Goal: Information Seeking & Learning: Learn about a topic

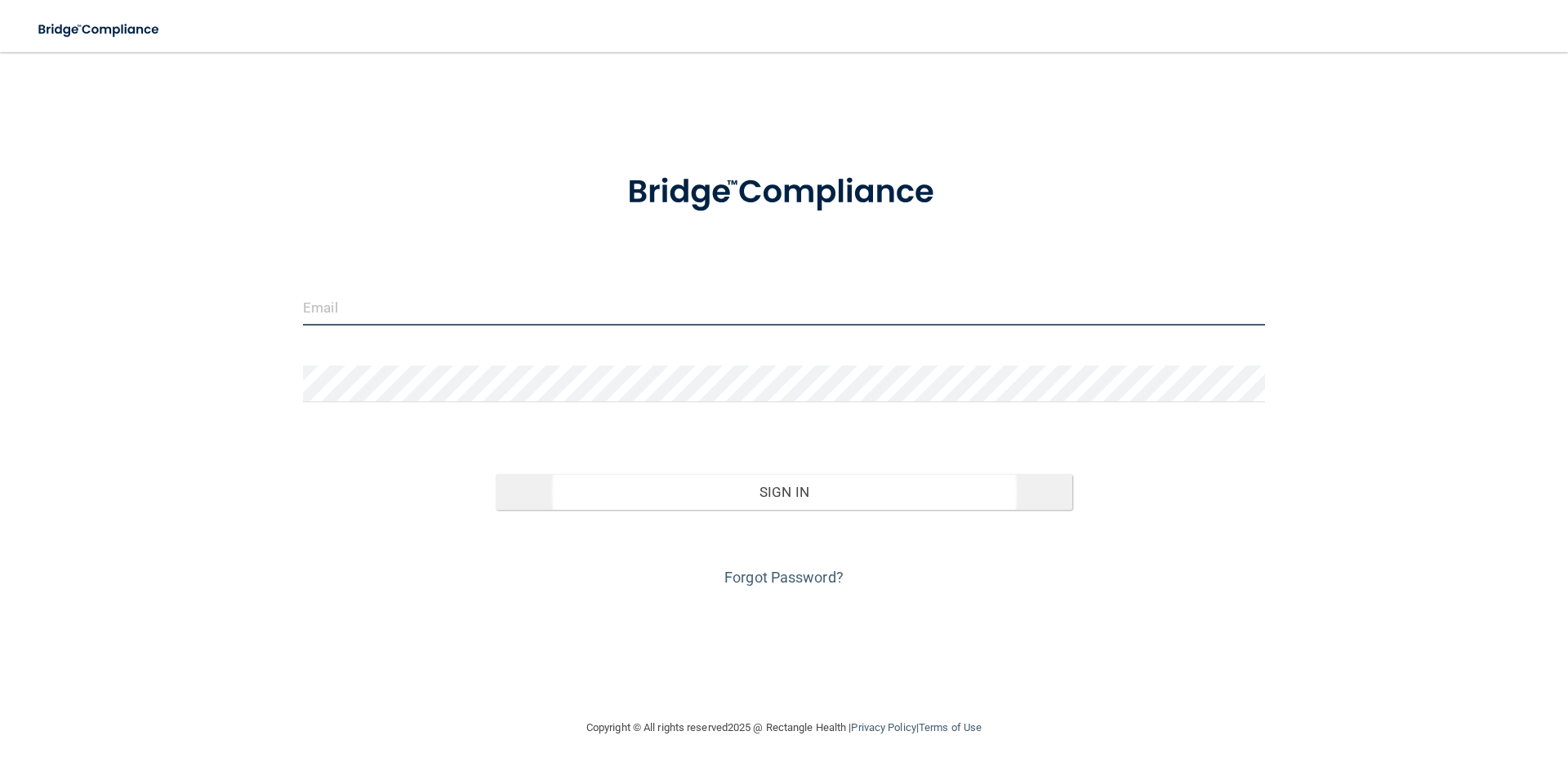
type input "[EMAIL_ADDRESS][DOMAIN_NAME]"
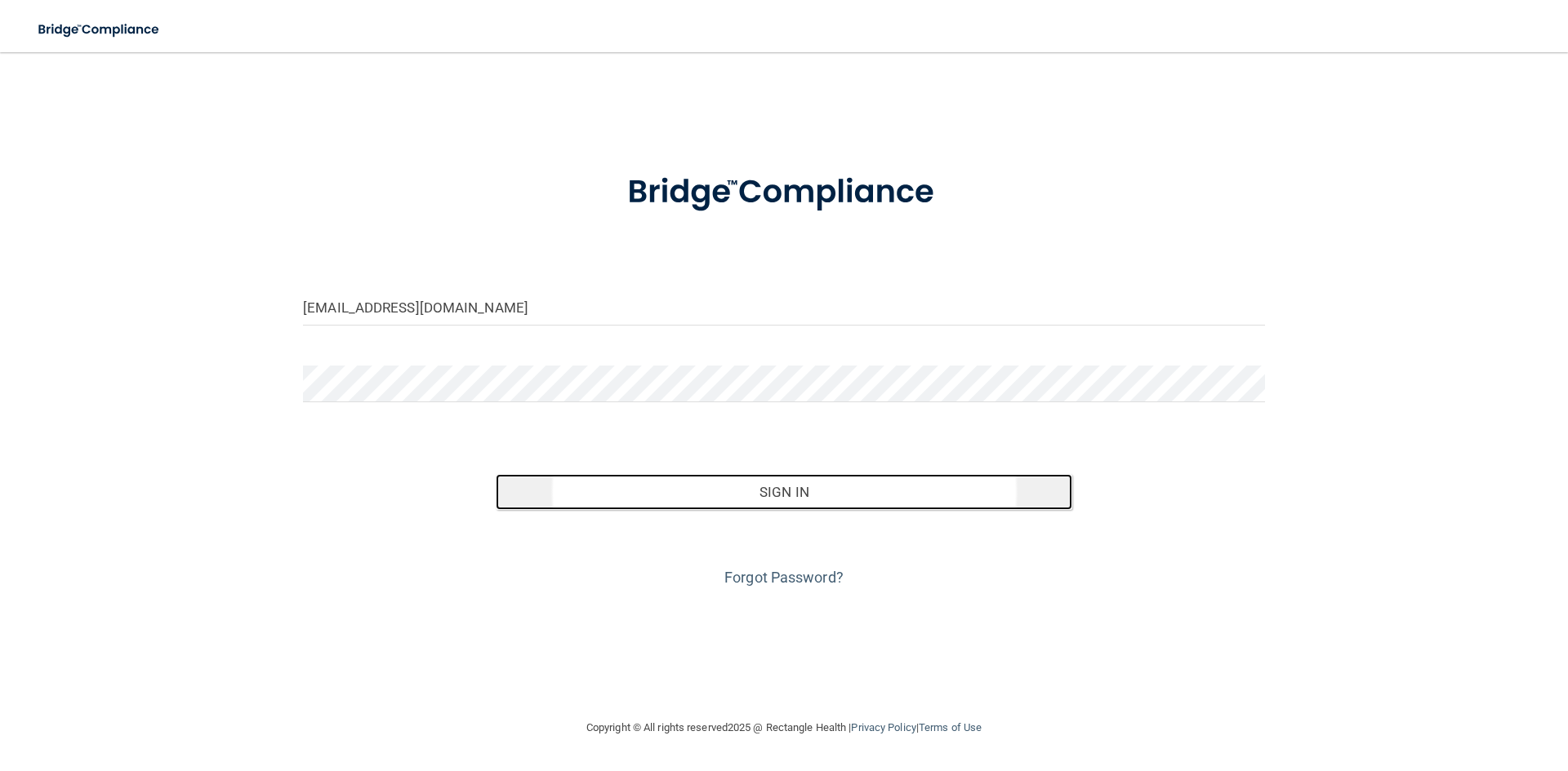
click at [743, 506] on button "Sign In" at bounding box center [784, 491] width 577 height 36
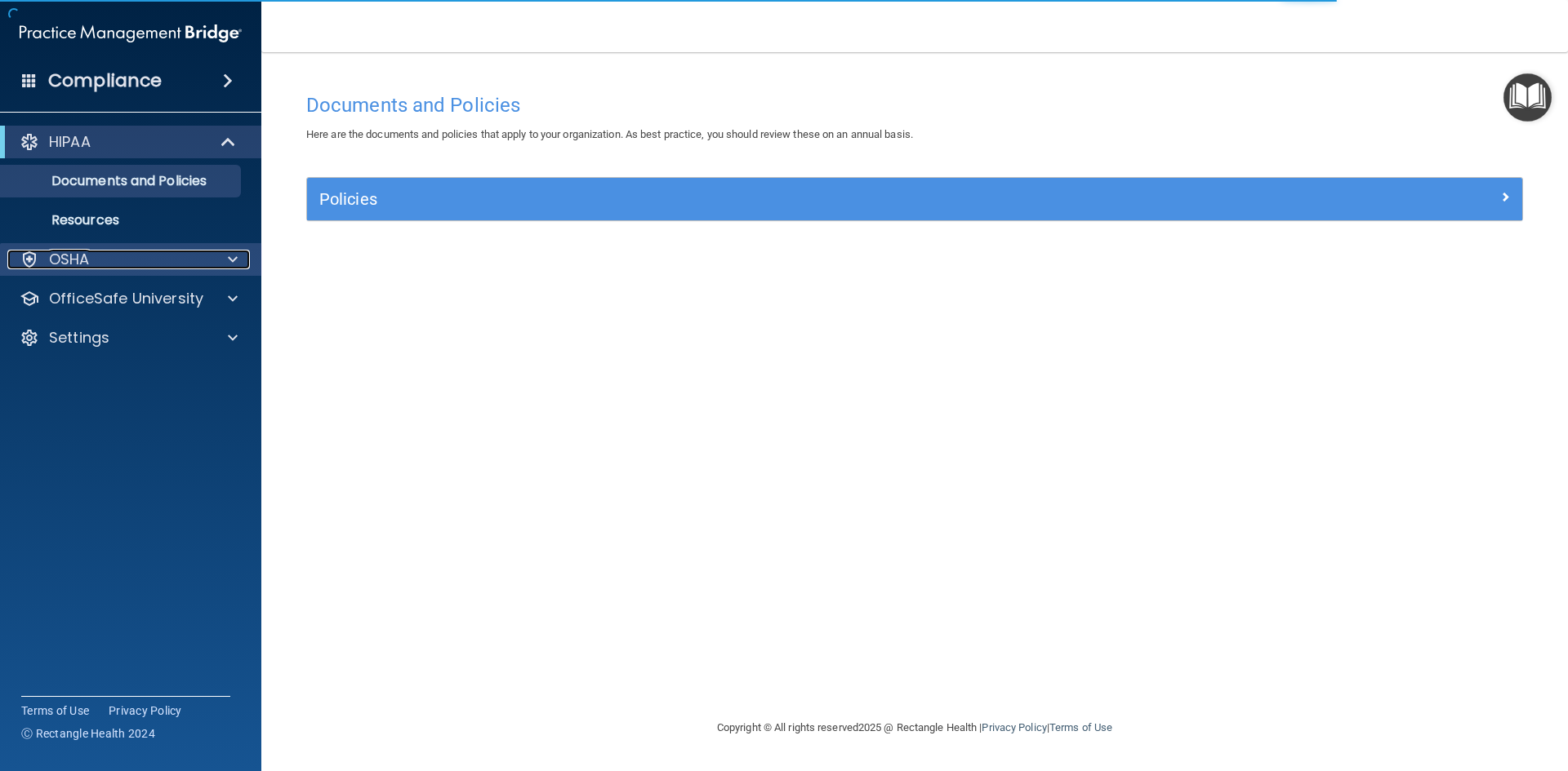
click at [76, 259] on p "OSHA" at bounding box center [69, 259] width 41 height 20
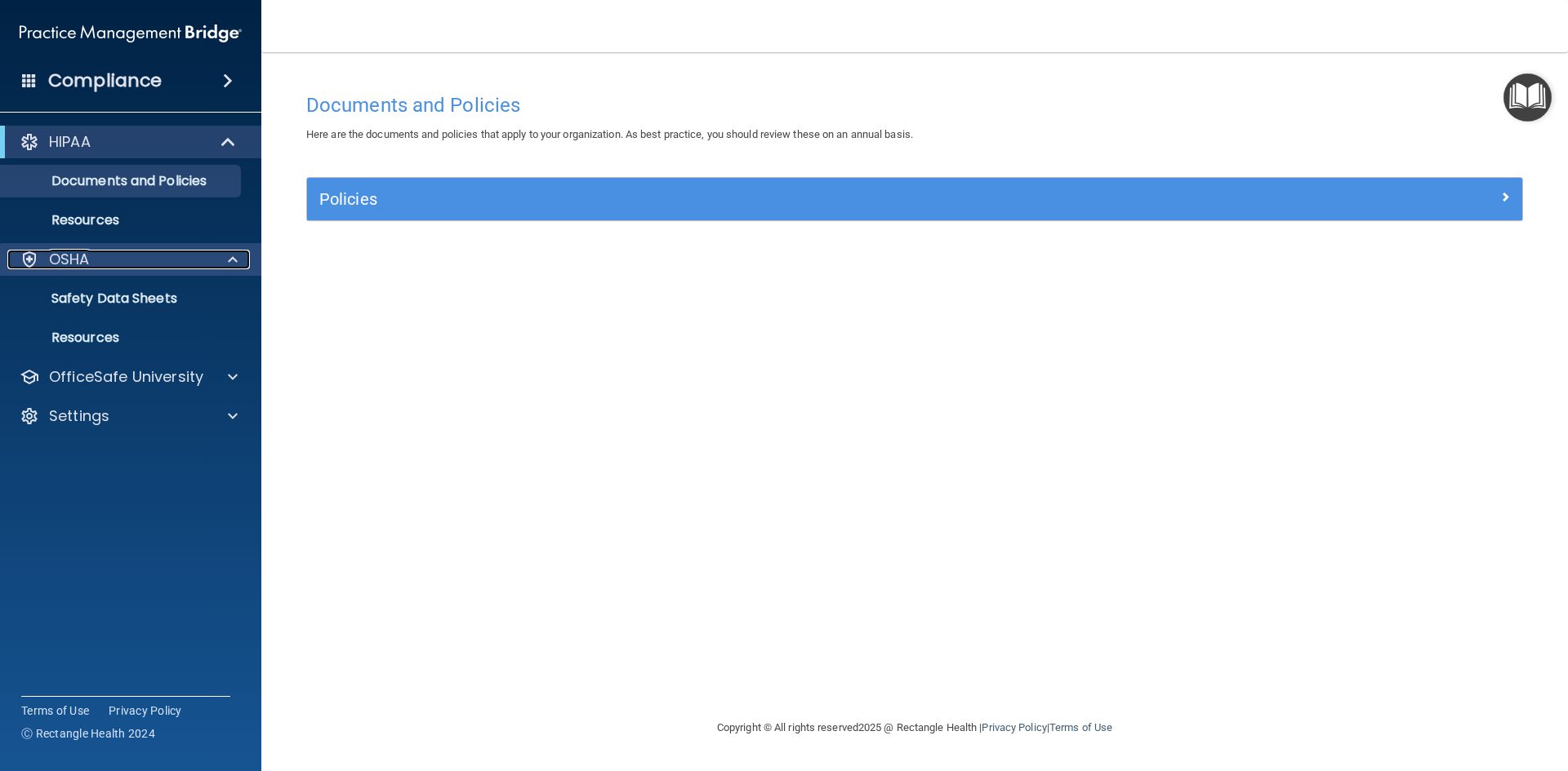
click at [70, 263] on p "OSHA" at bounding box center [69, 259] width 41 height 20
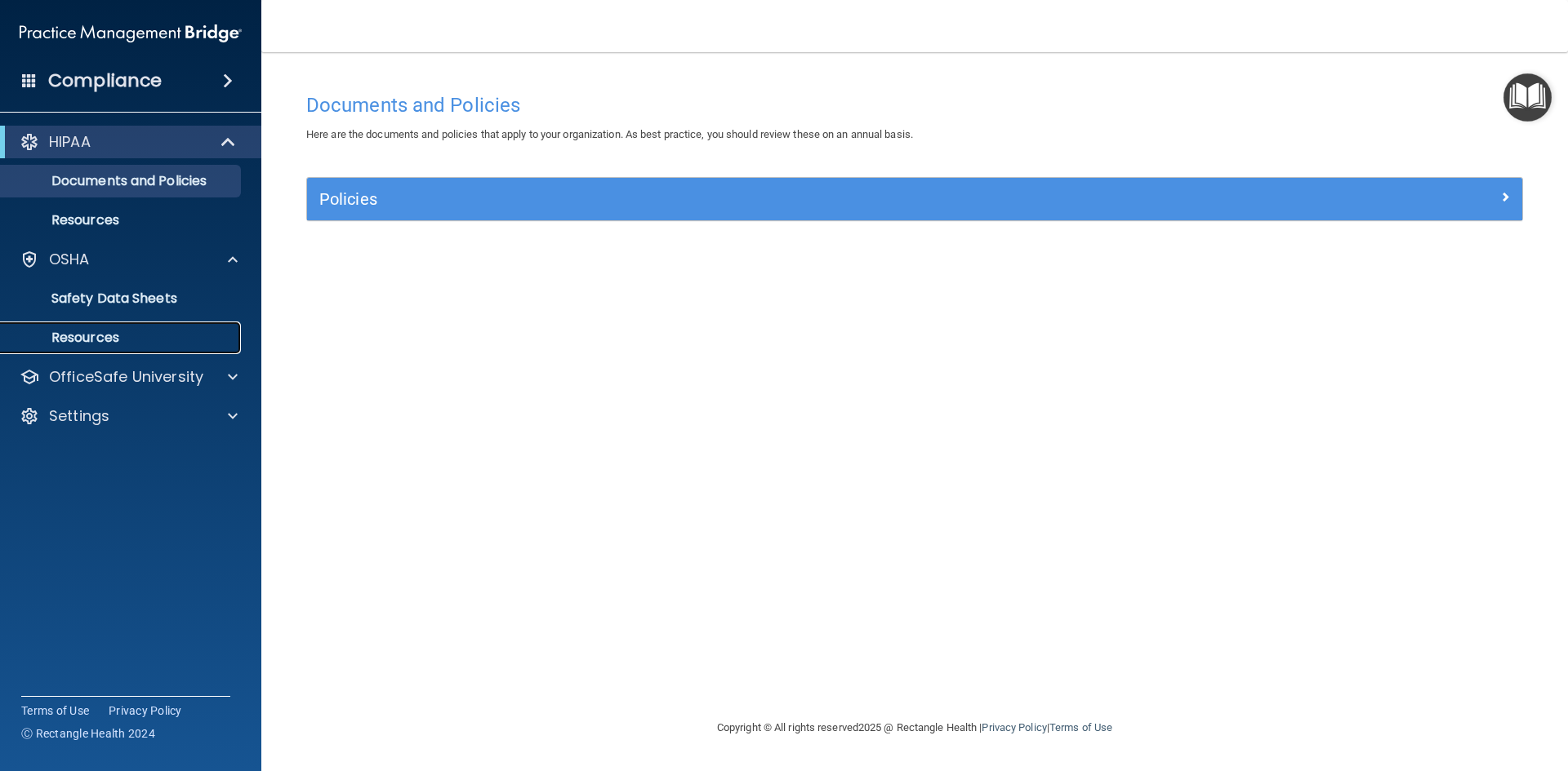
click at [85, 340] on p "Resources" at bounding box center [122, 337] width 223 height 17
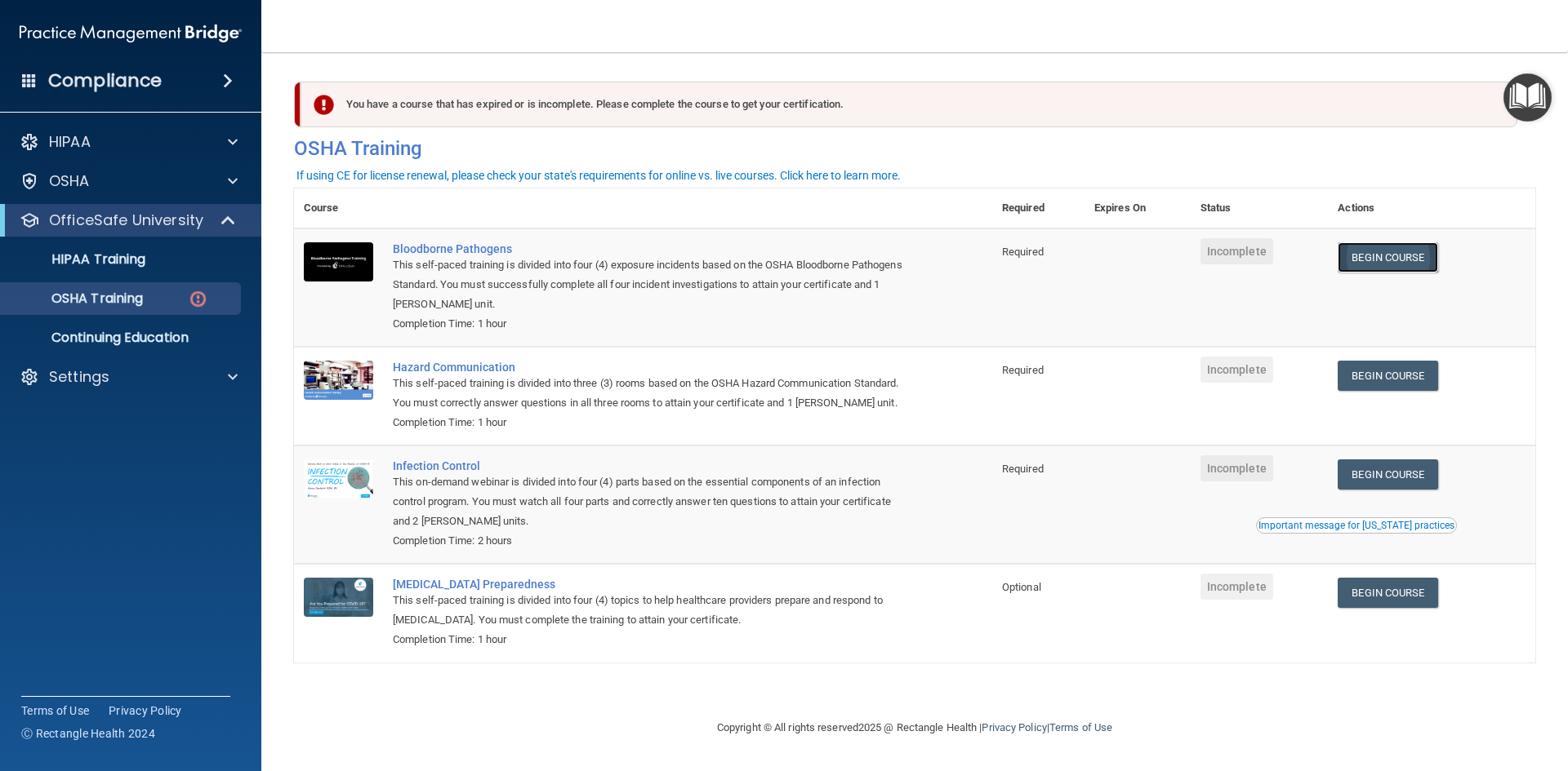
click at [1395, 261] on link "Begin Course" at bounding box center [1387, 257] width 100 height 30
